Goal: Contribute content

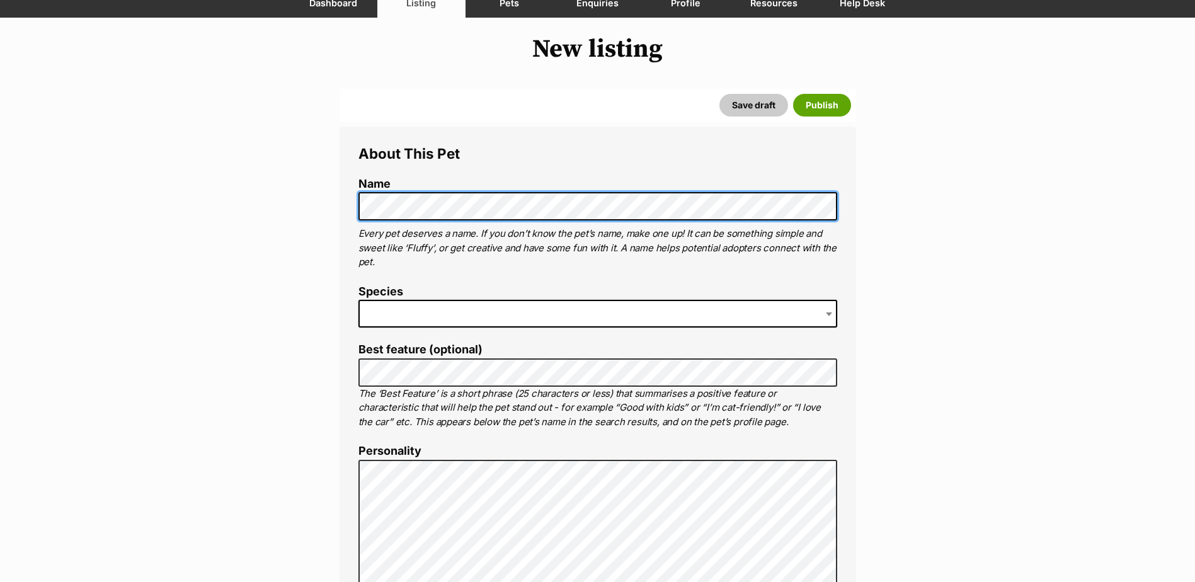
scroll to position [126, 0]
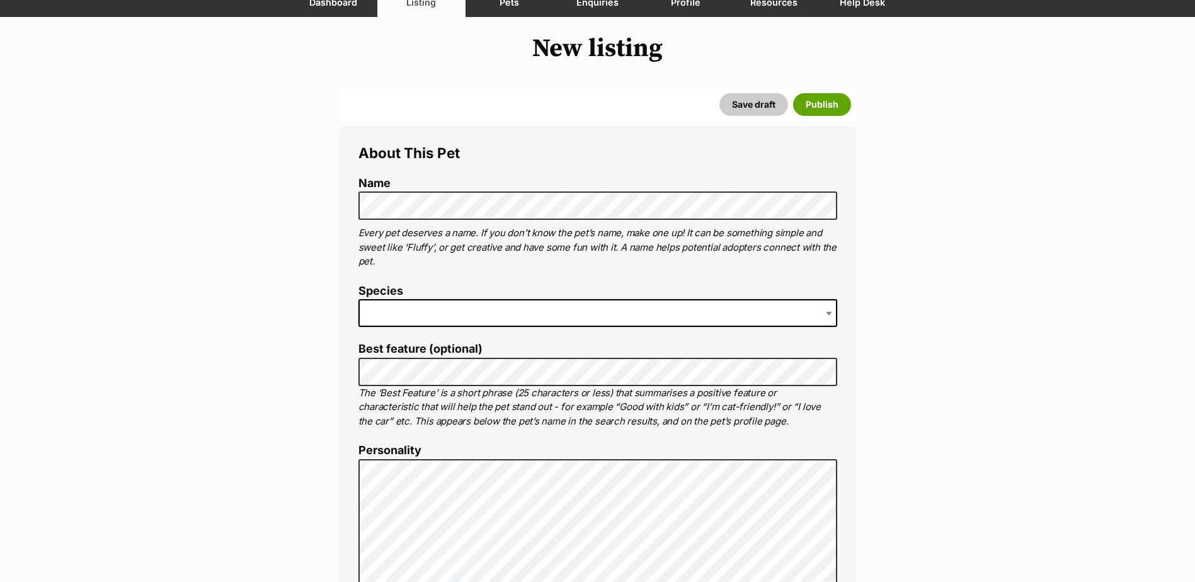
click at [395, 318] on span at bounding box center [598, 313] width 479 height 28
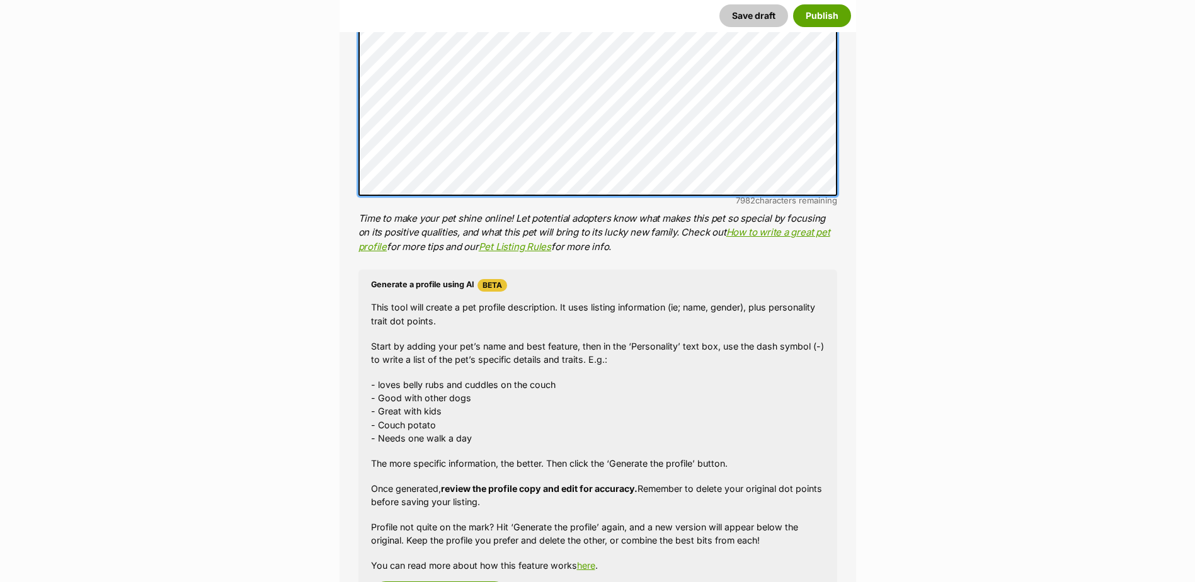
scroll to position [693, 0]
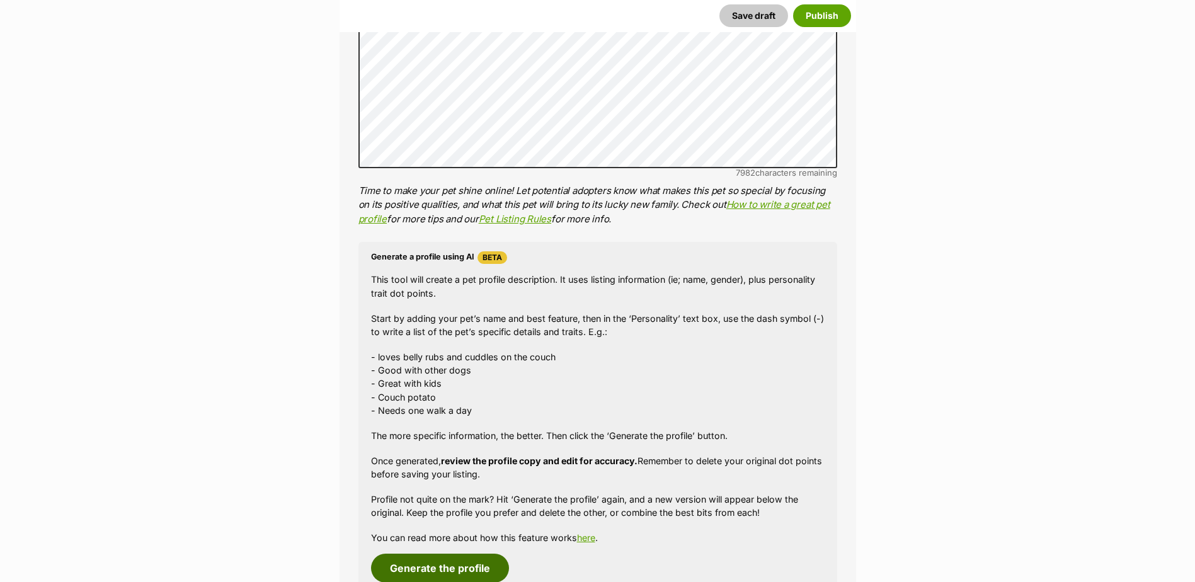
click at [469, 567] on button "Generate the profile" at bounding box center [440, 568] width 138 height 29
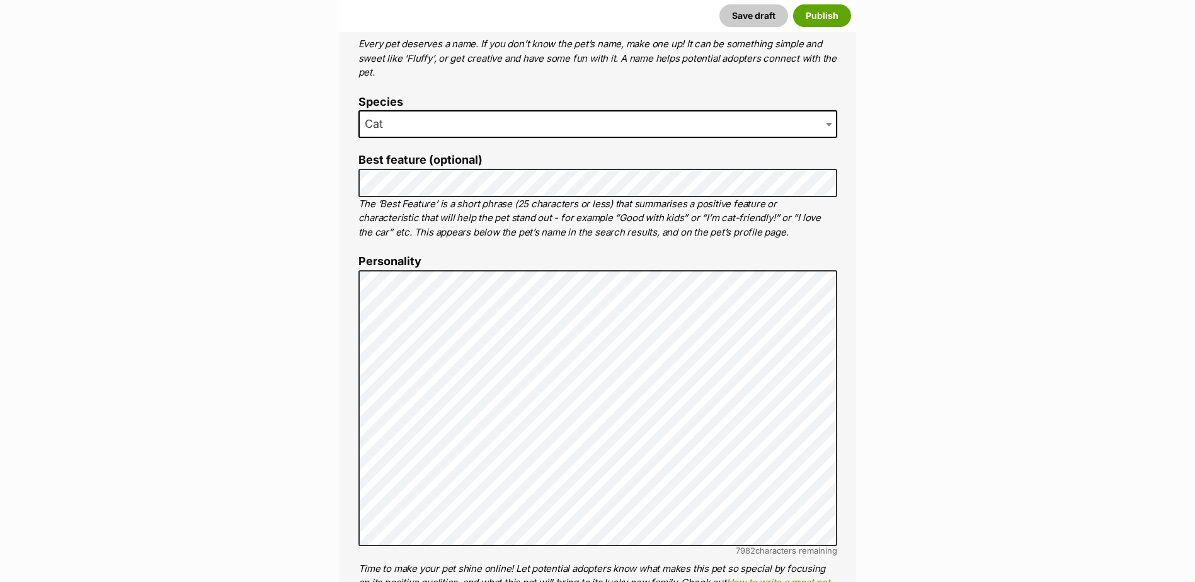
scroll to position [306, 0]
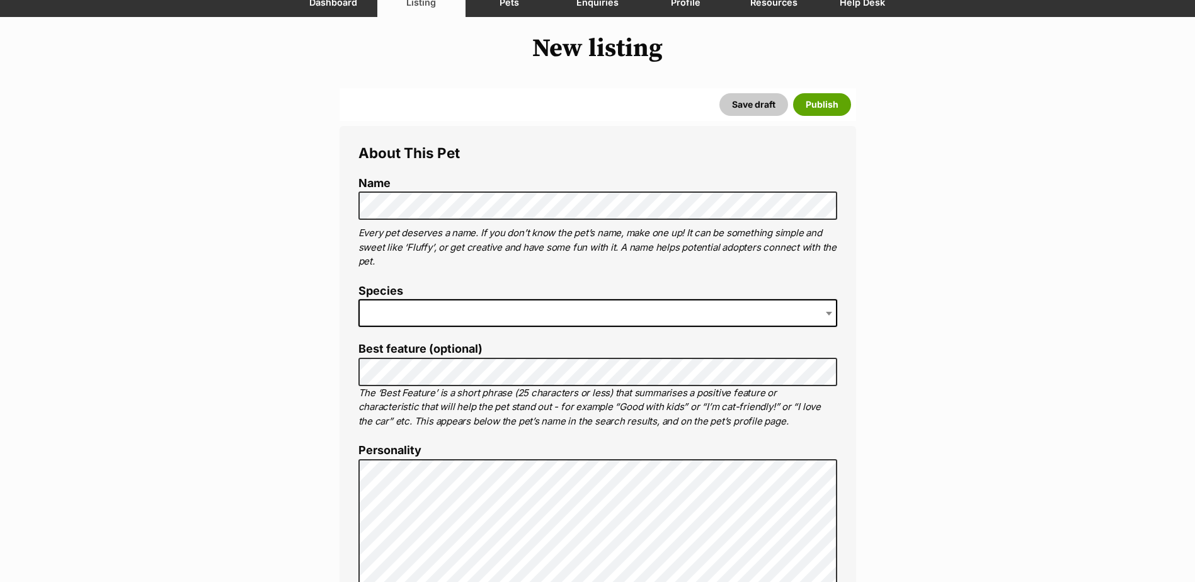
click at [417, 313] on span at bounding box center [598, 313] width 479 height 28
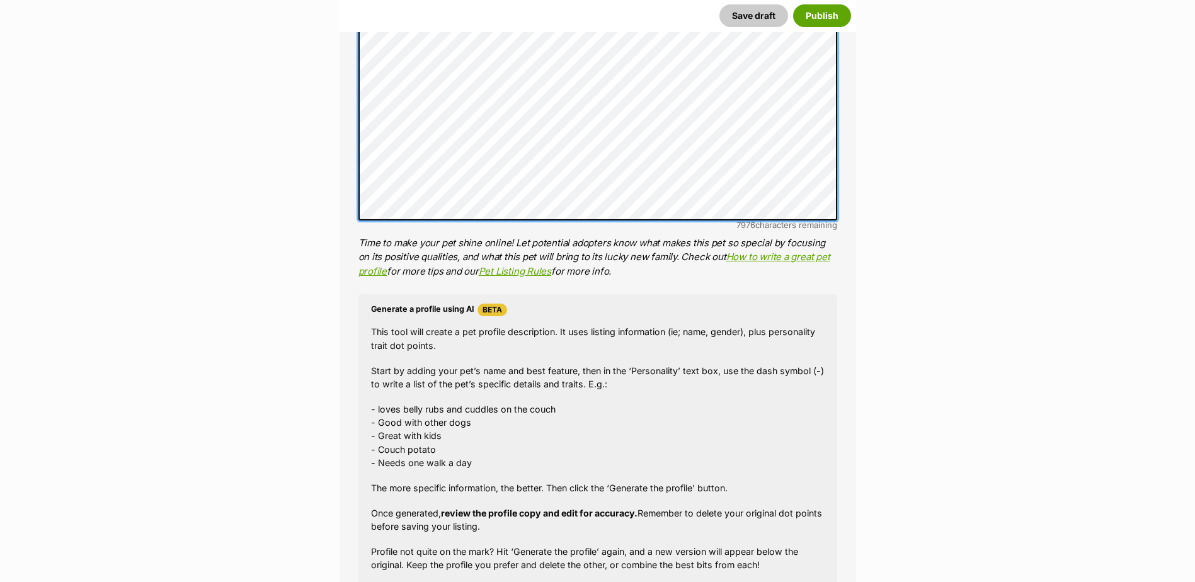
scroll to position [819, 0]
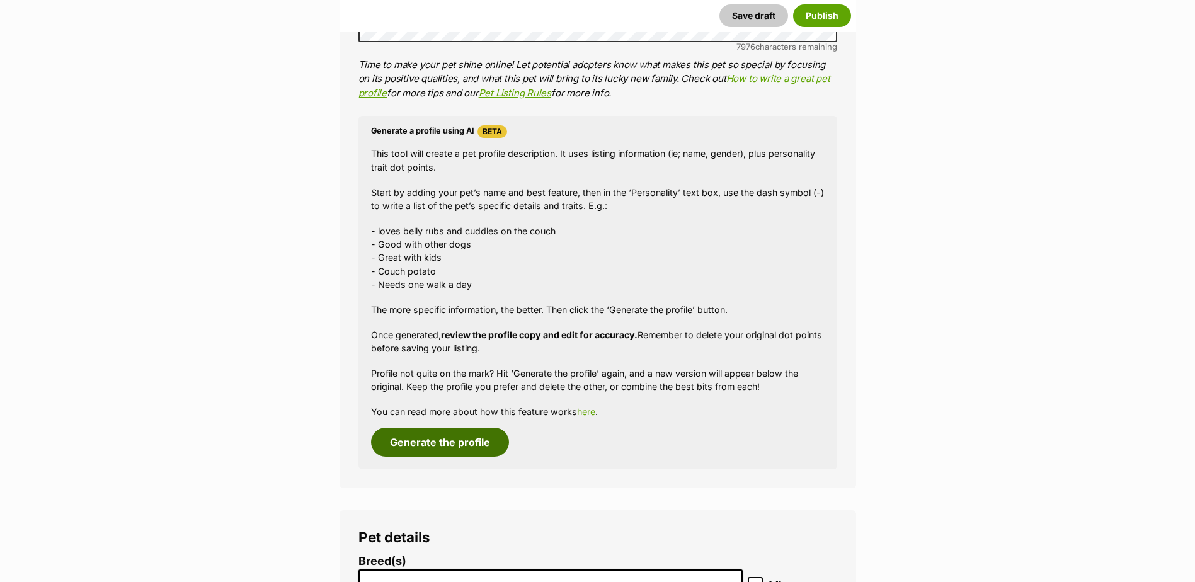
click at [464, 439] on button "Generate the profile" at bounding box center [440, 442] width 138 height 29
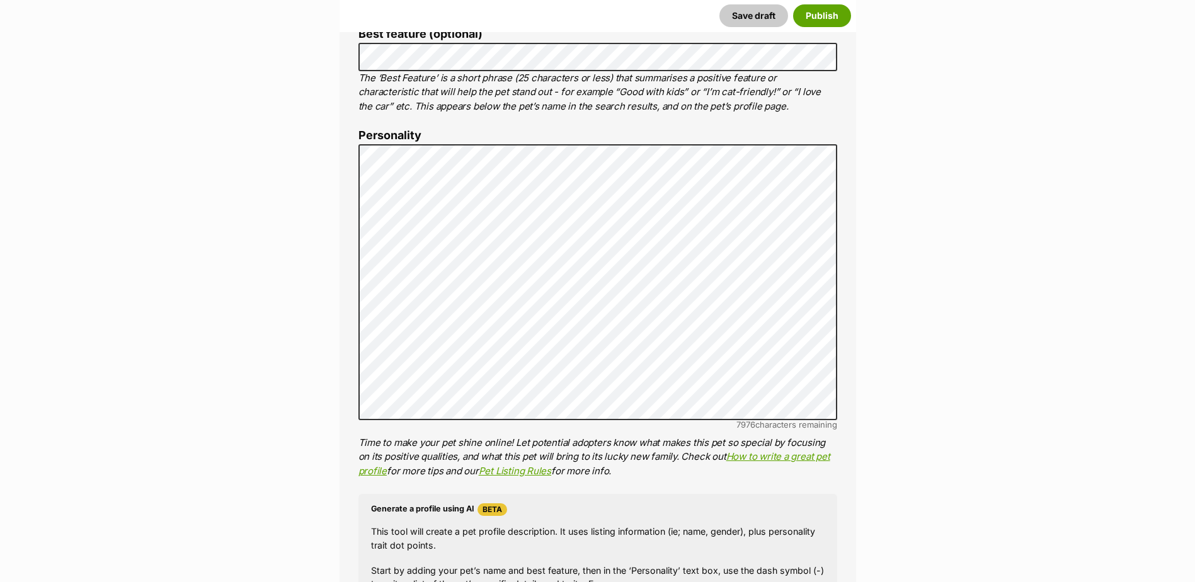
scroll to position [432, 0]
